Goal: Information Seeking & Learning: Learn about a topic

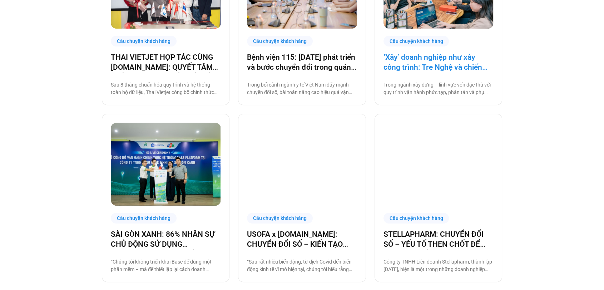
scroll to position [286, 0]
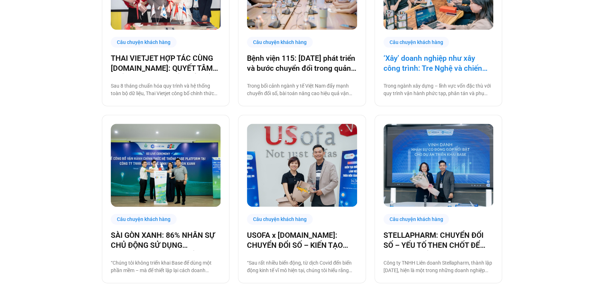
click at [417, 69] on link "‘Xây’ doanh nghiệp như xây công trình: Tre Nghệ và chiến lược chuyển đổi từ gốc" at bounding box center [438, 63] width 110 height 20
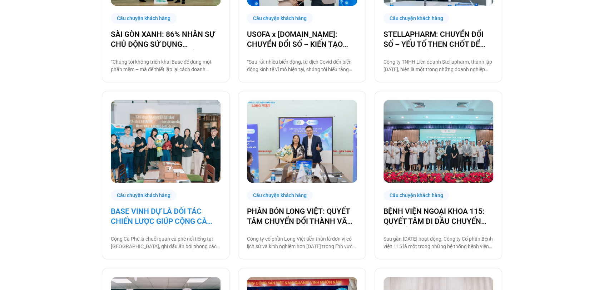
scroll to position [689, 0]
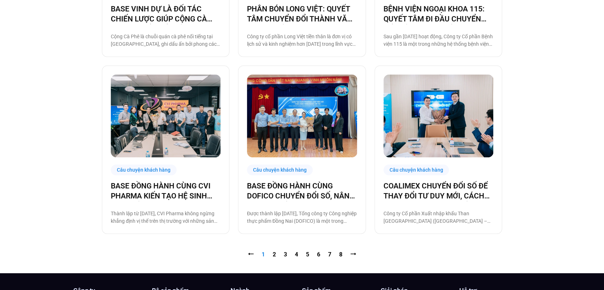
click at [271, 251] on nav "⭠ Trang 1 Trang 2 Trang 3 Trang 4 Trang 5 Trang 6 Trang 7 Trang 8 ⭢" at bounding box center [302, 254] width 400 height 9
click at [275, 254] on link "Trang 2" at bounding box center [274, 254] width 3 height 7
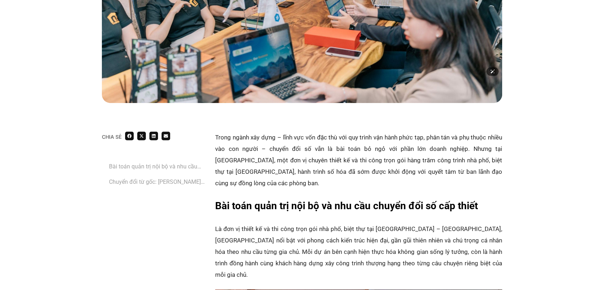
scroll to position [345, 0]
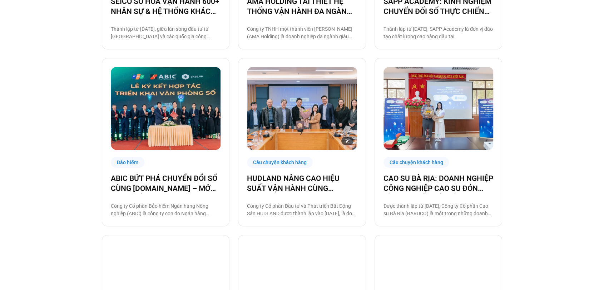
scroll to position [343, 0]
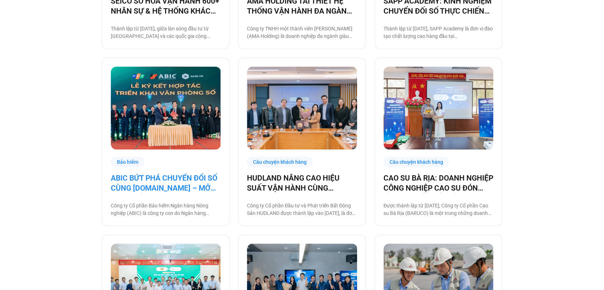
click at [144, 178] on link "ABIC BỨT PHÁ CHUYỂN ĐỔI SỐ CÙNG BASE.VN – MỞ RA CHUẨN MỚI CHO QUẢN TRỊ NGÀNH BẢ…" at bounding box center [166, 183] width 110 height 20
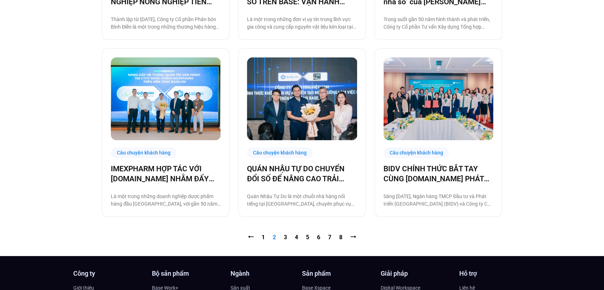
scroll to position [706, 0]
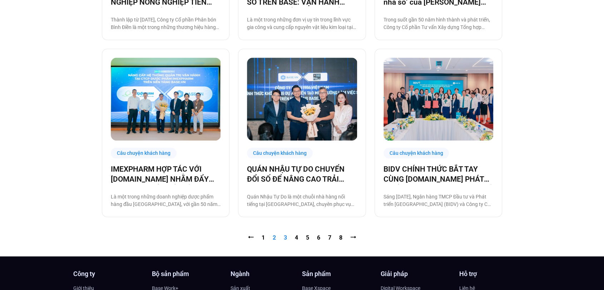
click at [286, 236] on link "Trang 3" at bounding box center [285, 237] width 3 height 7
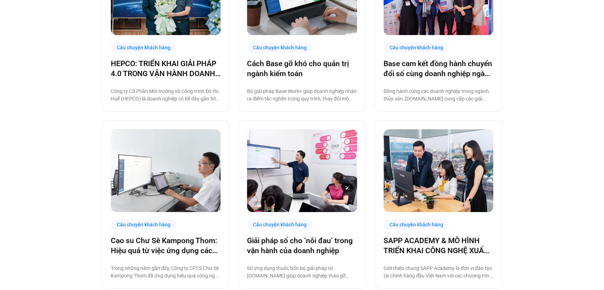
scroll to position [510, 0]
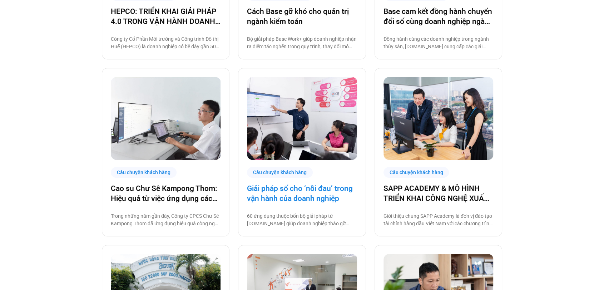
click at [282, 190] on link "Giải pháp số cho ‘nỗi đau’ trong vận hành của doanh nghiệp" at bounding box center [302, 193] width 110 height 20
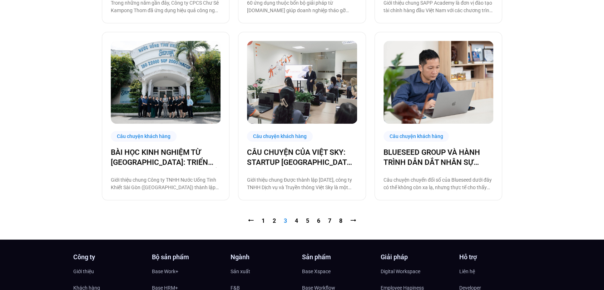
scroll to position [723, 0]
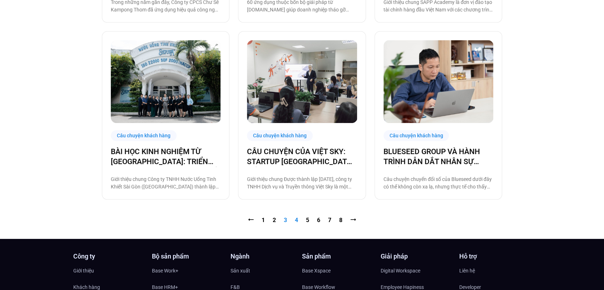
click at [296, 218] on link "Trang 4" at bounding box center [296, 220] width 3 height 7
